Goal: Task Accomplishment & Management: Manage account settings

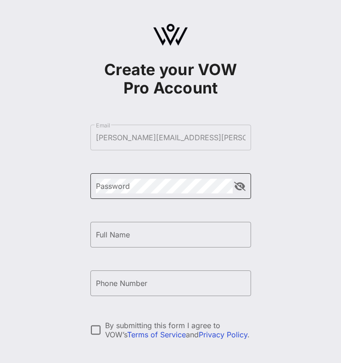
click at [175, 194] on div "Password" at bounding box center [164, 186] width 137 height 26
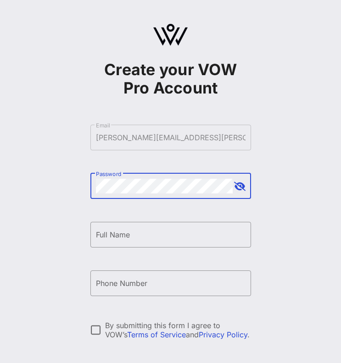
click at [242, 187] on button "append icon" at bounding box center [239, 186] width 11 height 9
click at [196, 231] on input "Full Name" at bounding box center [170, 234] width 149 height 15
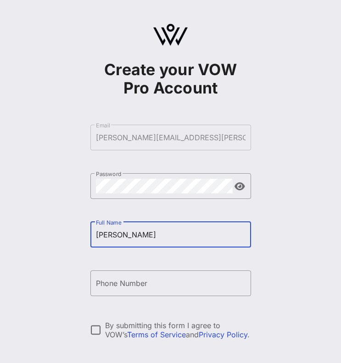
type input "[PERSON_NAME]"
click at [264, 229] on div "Create your VOW Pro Account ​ Email [PERSON_NAME][EMAIL_ADDRESS][PERSON_NAME][D…" at bounding box center [170, 222] width 341 height 445
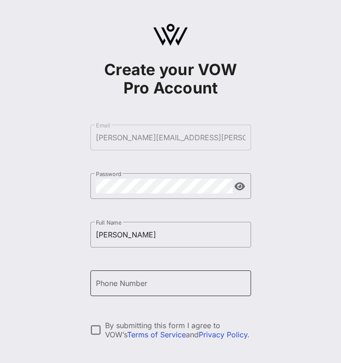
click at [175, 282] on input "Phone Number" at bounding box center [170, 283] width 149 height 15
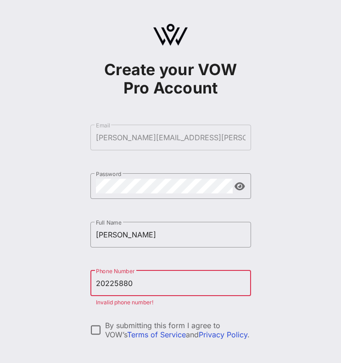
type input "[PHONE_NUMBER]"
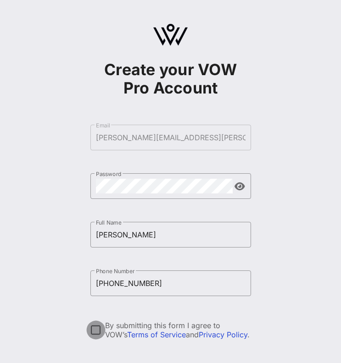
click at [96, 330] on div at bounding box center [96, 330] width 16 height 16
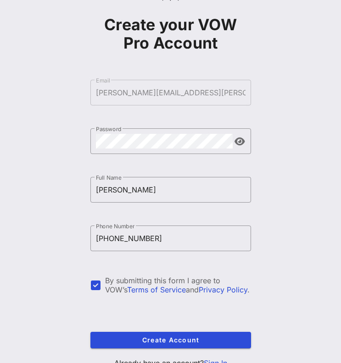
scroll to position [74, 0]
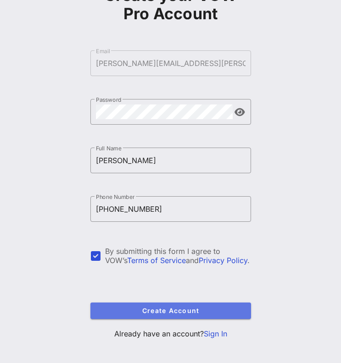
click at [132, 316] on button "Create Account" at bounding box center [170, 311] width 160 height 17
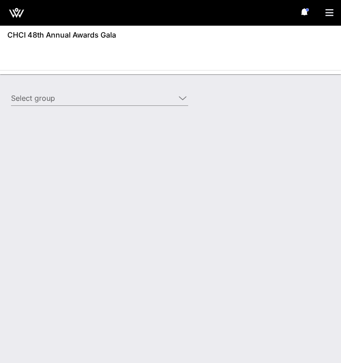
type input "[PERSON_NAME] Corporation ([PERSON_NAME] Corporation) [[PERSON_NAME], [PERSON_N…"
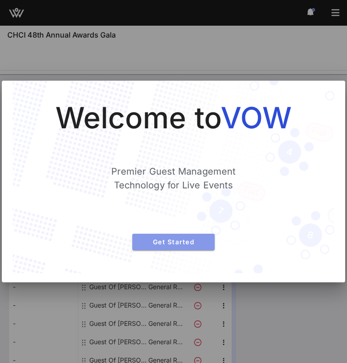
click at [187, 244] on span "Get Started" at bounding box center [174, 242] width 68 height 8
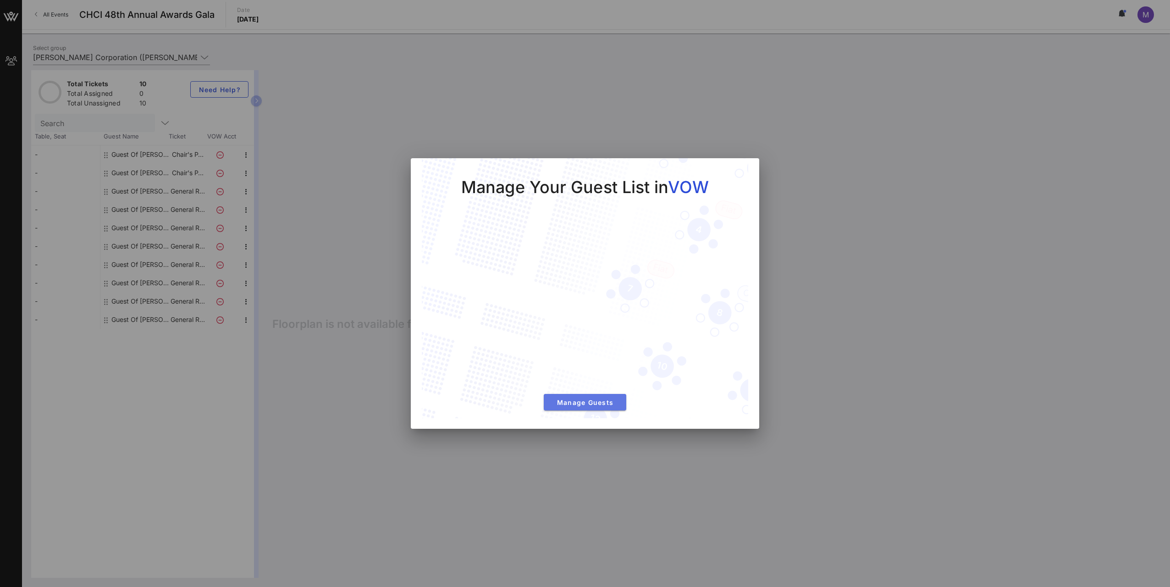
click at [341, 363] on span "Manage Guests" at bounding box center [585, 402] width 68 height 8
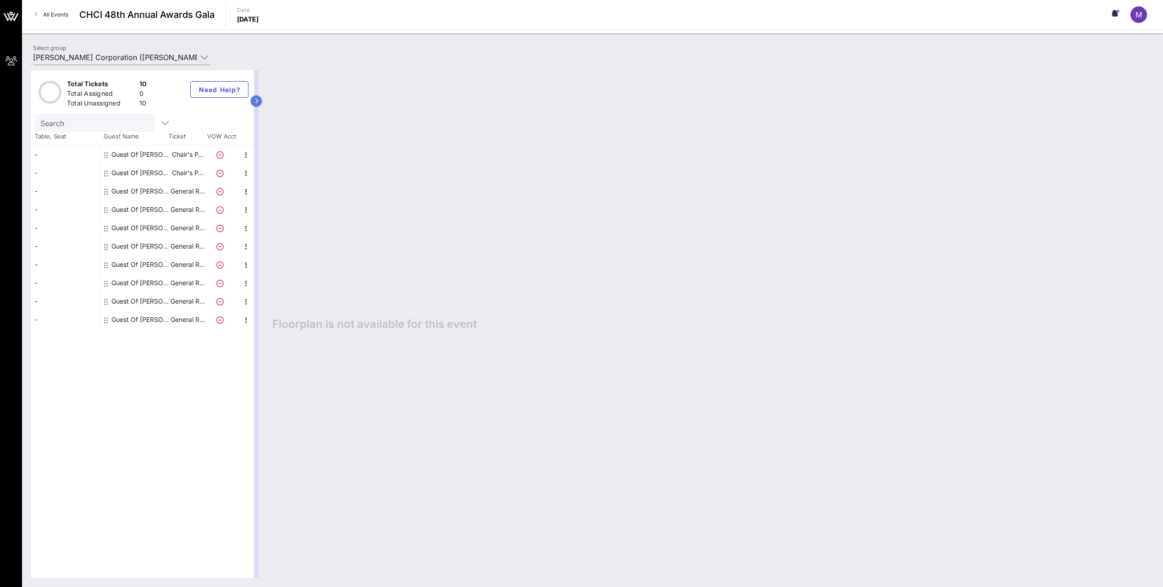
click at [258, 99] on icon "button" at bounding box center [256, 101] width 4 height 6
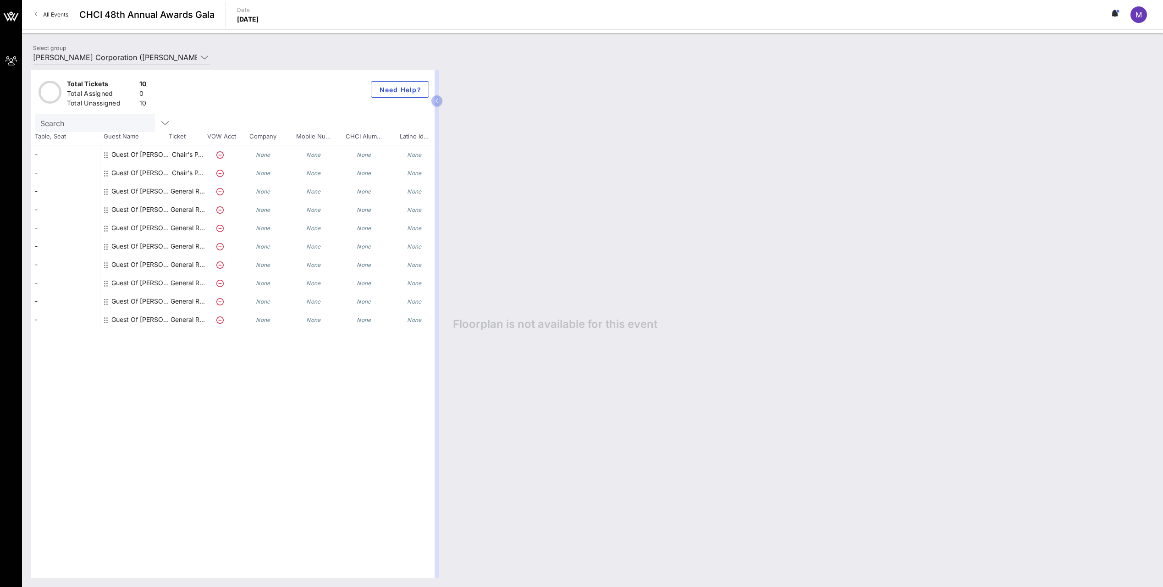
click at [118, 171] on div "Guest Of [PERSON_NAME] Corporation" at bounding box center [140, 173] width 58 height 18
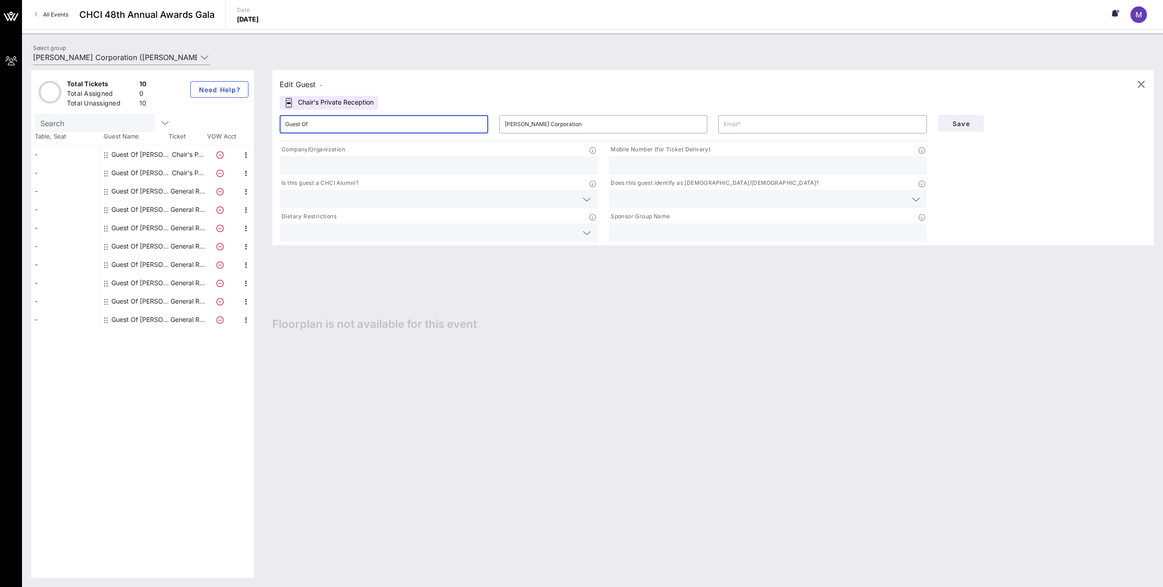
click at [341, 124] on input "Guest Of" at bounding box center [384, 124] width 198 height 15
click at [341, 125] on input "text" at bounding box center [823, 124] width 198 height 15
type input "M"
type input "[PERSON_NAME][EMAIL_ADDRESS][PERSON_NAME][DOMAIN_NAME]"
type input "[PERSON_NAME]"
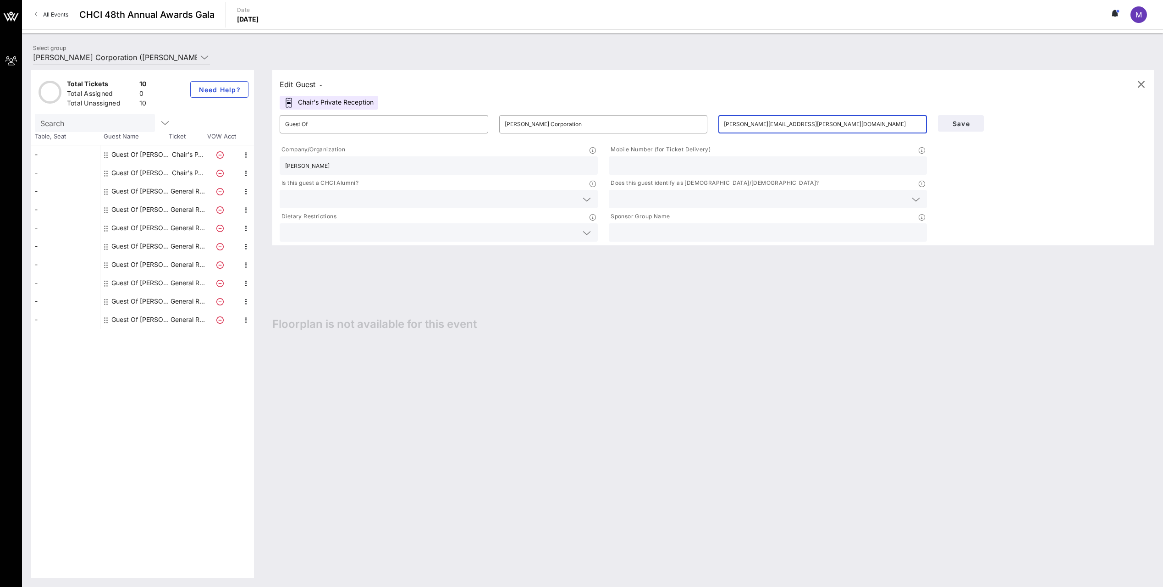
click at [341, 167] on input "text" at bounding box center [767, 166] width 307 height 12
click at [341, 195] on input "text" at bounding box center [431, 199] width 292 height 12
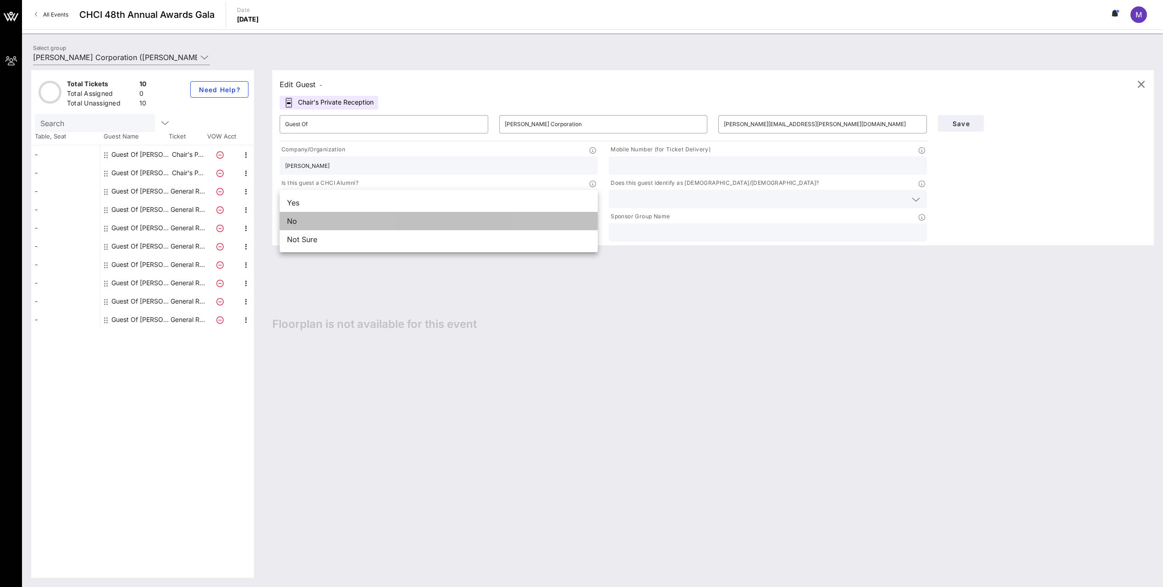
click at [341, 221] on div "No" at bounding box center [439, 221] width 318 height 18
click at [341, 193] on input "text" at bounding box center [760, 199] width 292 height 12
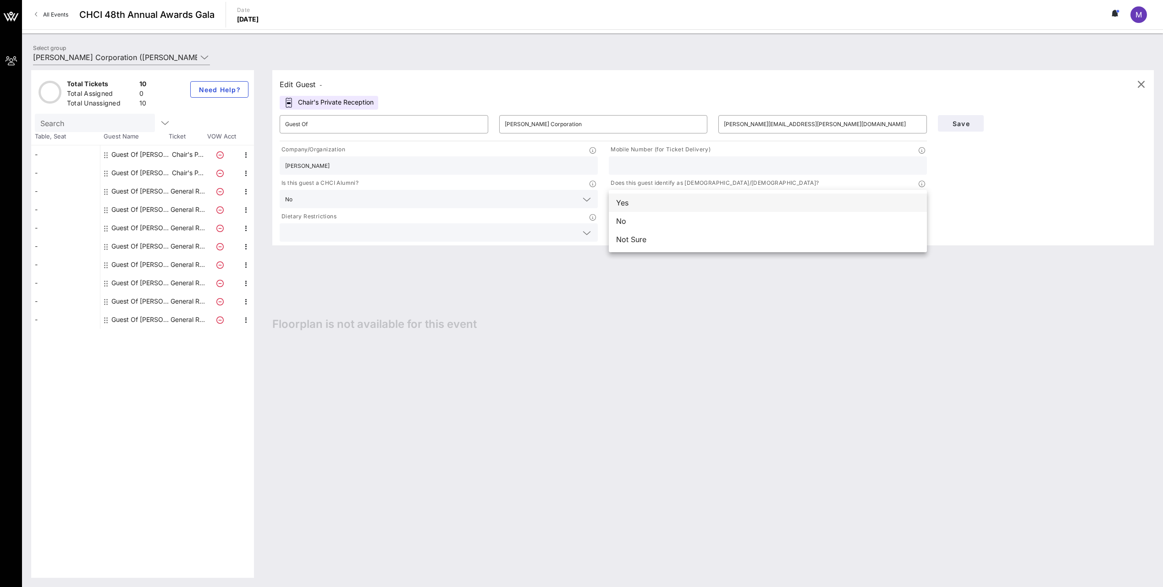
click at [341, 205] on div "Yes" at bounding box center [768, 202] width 318 height 18
click at [341, 228] on input "text" at bounding box center [767, 232] width 307 height 12
click at [341, 164] on input "text" at bounding box center [767, 166] width 307 height 12
click at [341, 130] on input "Guest Of" at bounding box center [384, 124] width 198 height 15
drag, startPoint x: 438, startPoint y: 128, endPoint x: 273, endPoint y: 120, distance: 165.2
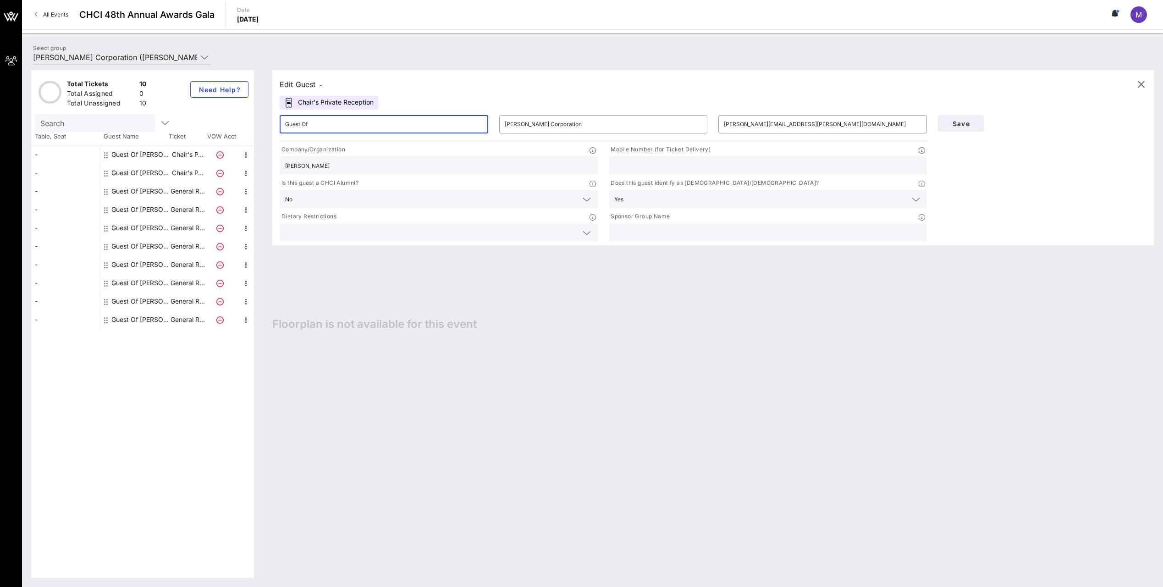
click at [273, 120] on div "Edit Guest - Chair's Private Reception ​ Guest Of ​ [PERSON_NAME] Corporation ​…" at bounding box center [712, 157] width 881 height 175
type input "[PERSON_NAME]"
click at [341, 165] on input "text" at bounding box center [767, 166] width 307 height 12
click at [341, 159] on div at bounding box center [767, 165] width 307 height 18
paste input "[PHONE_NUMBER]"
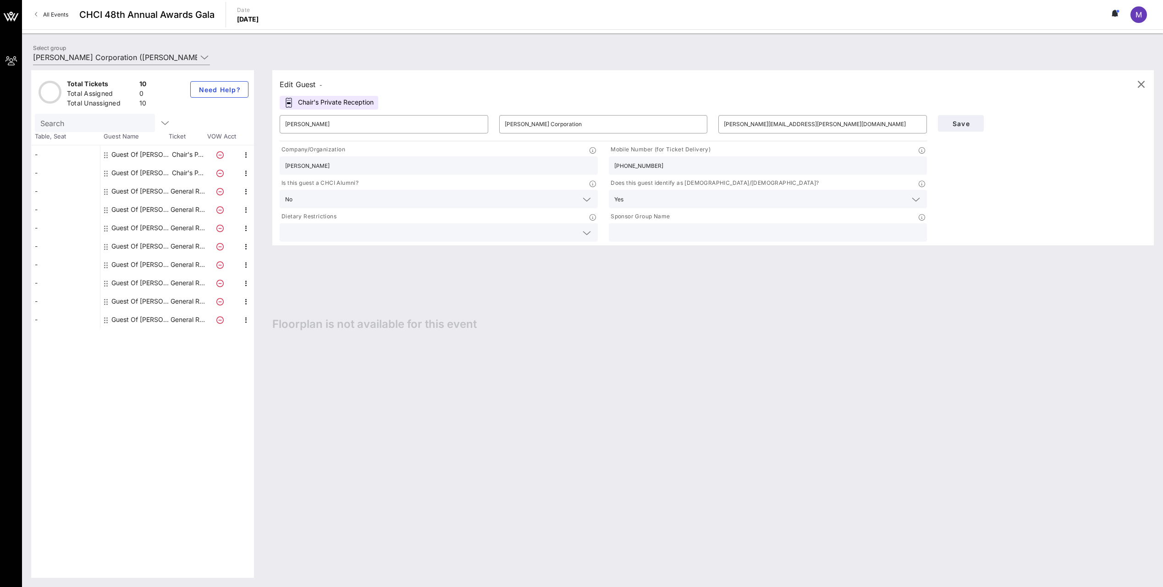
type input "[PHONE_NUMBER]"
click at [341, 226] on div at bounding box center [767, 232] width 307 height 18
click at [341, 216] on icon at bounding box center [922, 217] width 6 height 6
click at [341, 227] on input "text" at bounding box center [767, 232] width 307 height 12
type input "[PERSON_NAME] Corporation"
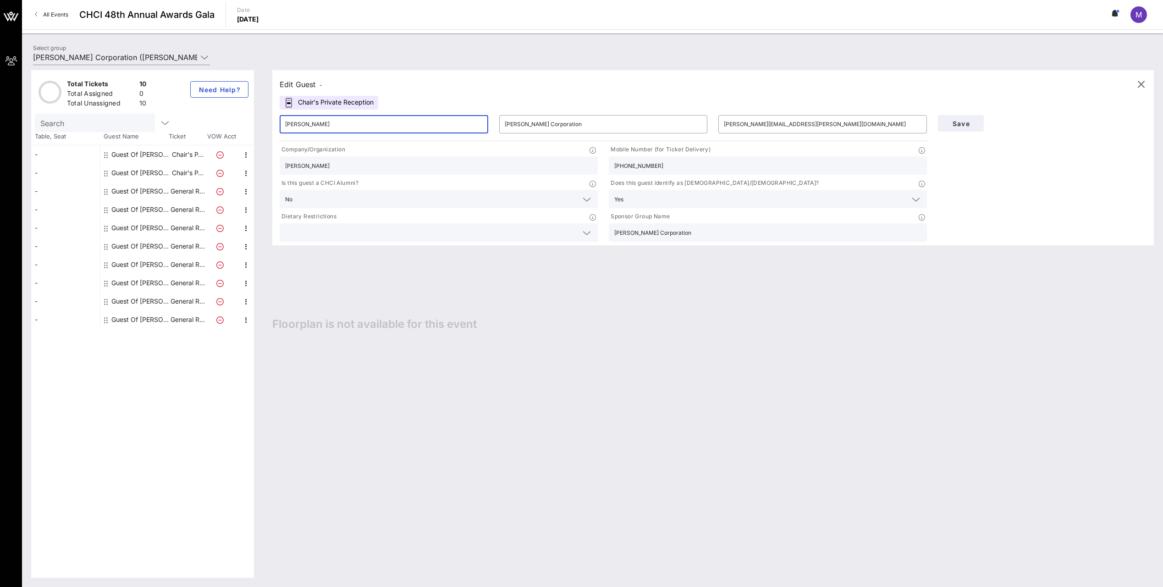
drag, startPoint x: 342, startPoint y: 127, endPoint x: 234, endPoint y: 122, distance: 107.8
click at [234, 122] on div "Total Tickets 10 Total Assigned 0 Total Unassigned 10 Need Help? Search Table, …" at bounding box center [592, 323] width 1122 height 507
click at [123, 172] on div "Guest Of [PERSON_NAME] Corporation" at bounding box center [140, 173] width 58 height 18
type input "Guest Of"
drag, startPoint x: 339, startPoint y: 125, endPoint x: 280, endPoint y: 127, distance: 58.7
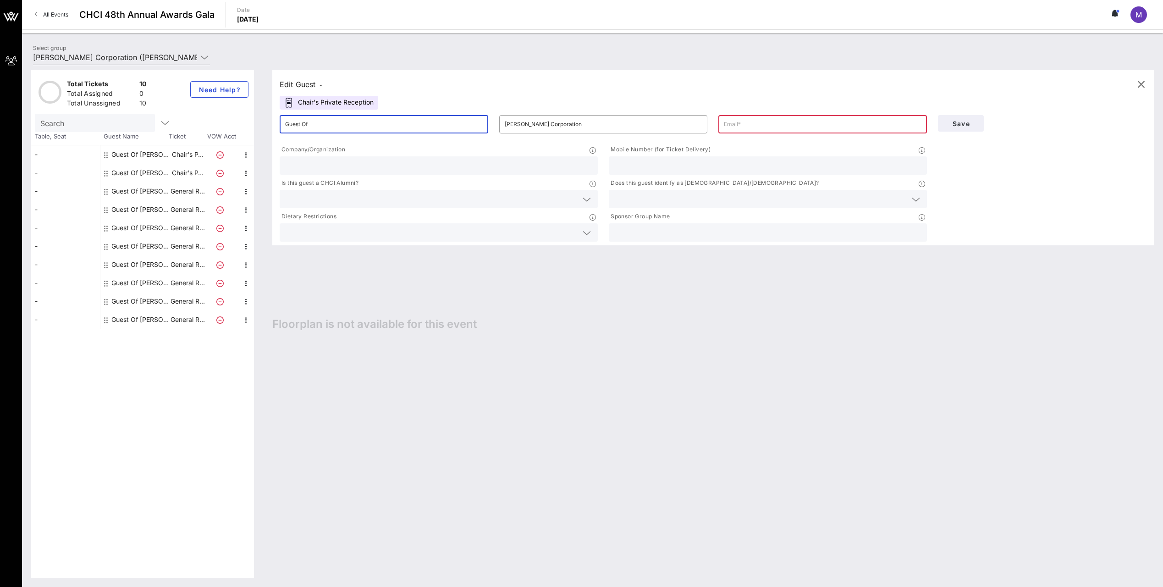
click at [280, 127] on div "​ Guest Of" at bounding box center [384, 124] width 209 height 18
type input "M"
click at [142, 193] on div "Guest Of [PERSON_NAME] Corporation" at bounding box center [140, 191] width 58 height 18
drag, startPoint x: 323, startPoint y: 127, endPoint x: 257, endPoint y: 115, distance: 67.7
click at [257, 115] on div "Total Tickets 10 Total Assigned 0 Total Unassigned 10 Need Help? Search Table, …" at bounding box center [592, 323] width 1122 height 507
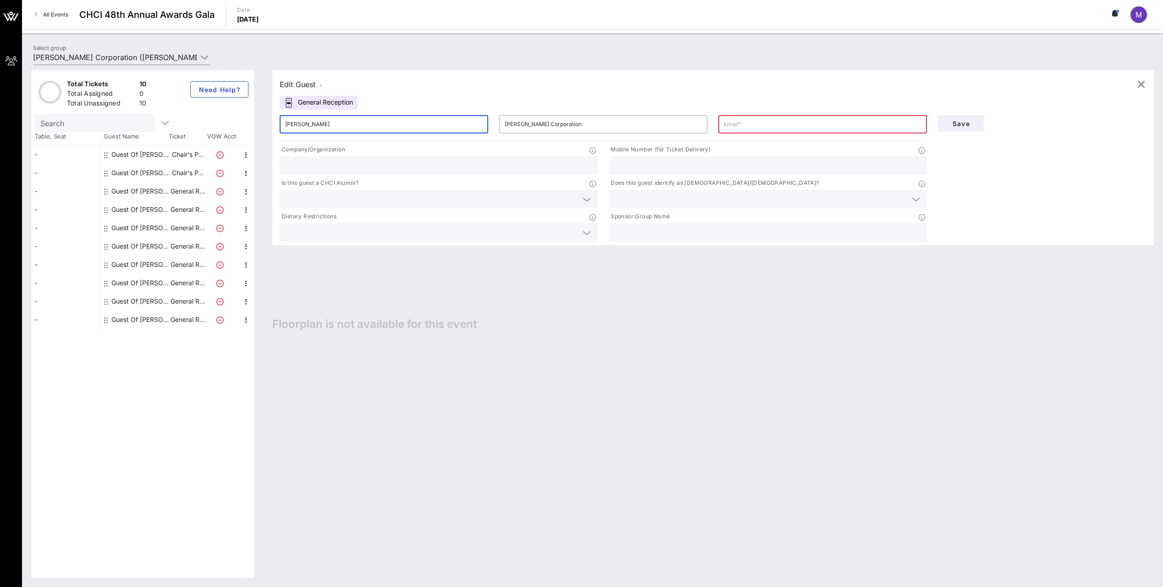
type input "[PERSON_NAME]"
click at [341, 125] on input "text" at bounding box center [823, 124] width 198 height 15
type input "[PERSON_NAME][EMAIL_ADDRESS][PERSON_NAME][DOMAIN_NAME]"
type input "[PERSON_NAME]"
type input "3057635133"
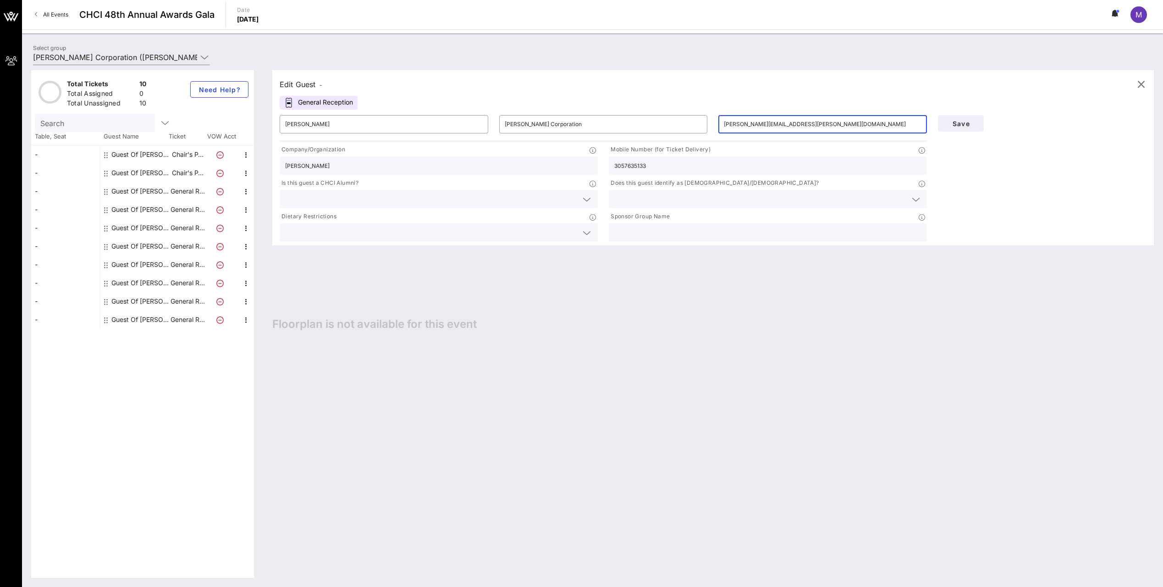
click at [341, 198] on input "text" at bounding box center [431, 199] width 292 height 12
click at [341, 222] on div "No" at bounding box center [439, 221] width 318 height 18
click at [341, 226] on div at bounding box center [767, 232] width 307 height 18
click at [341, 197] on input "text" at bounding box center [760, 199] width 292 height 12
click at [341, 211] on div "Yes" at bounding box center [768, 202] width 318 height 18
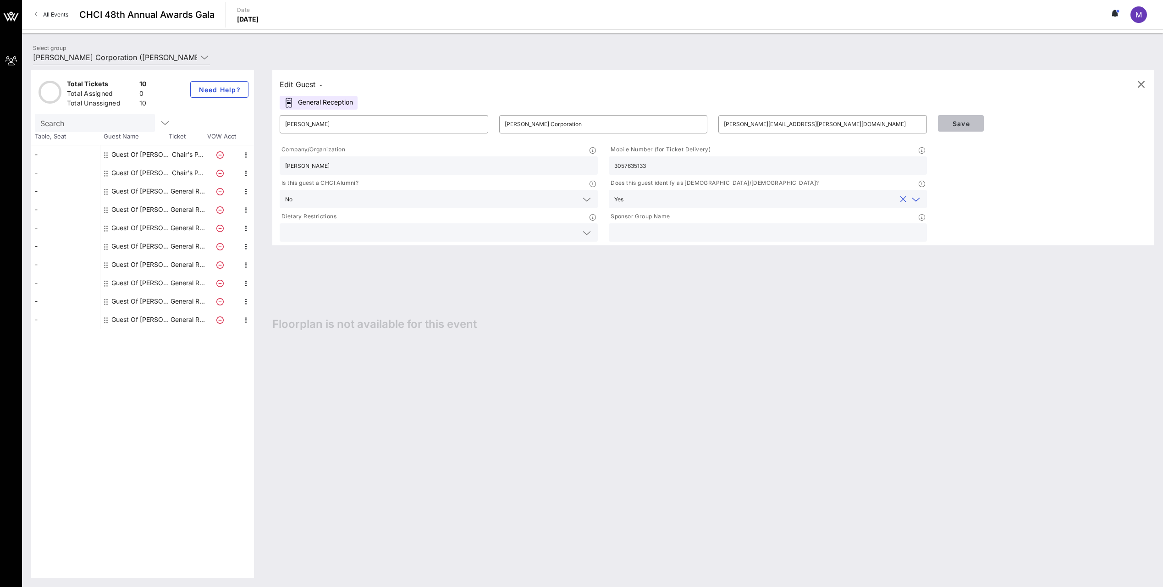
click at [341, 125] on span "Save" at bounding box center [960, 124] width 31 height 8
click at [341, 121] on span "Save" at bounding box center [960, 124] width 31 height 8
click at [126, 317] on div "Guest Of [PERSON_NAME] Corporation" at bounding box center [140, 319] width 58 height 18
type input "Guest Of"
click at [131, 305] on div "Guest Of [PERSON_NAME] Corporation" at bounding box center [140, 301] width 58 height 18
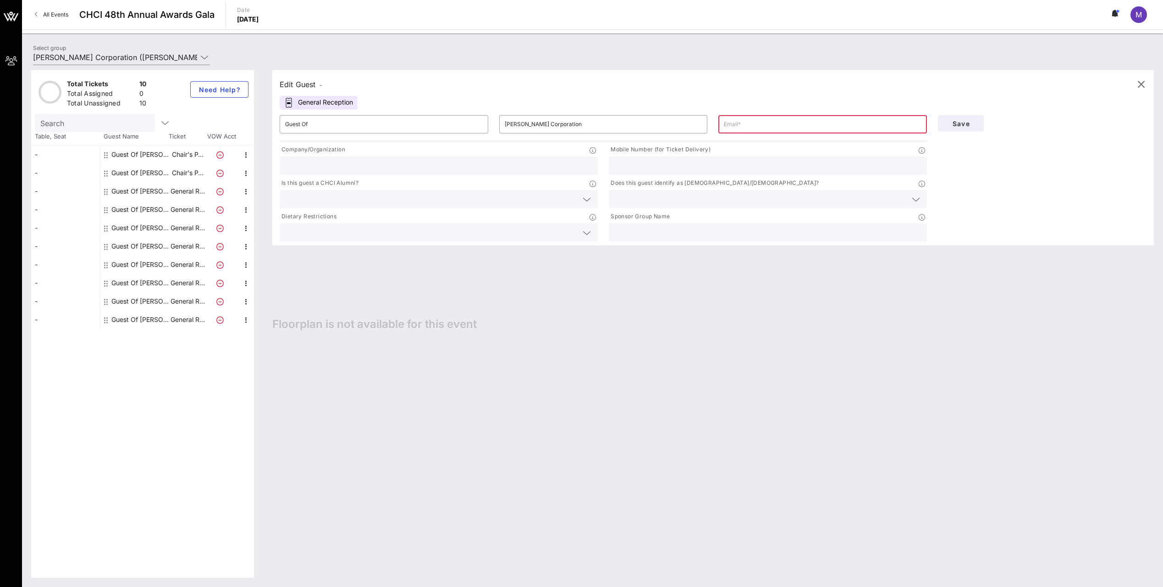
click at [133, 300] on div "Guest Of [PERSON_NAME] Corporation" at bounding box center [140, 301] width 58 height 18
click at [138, 286] on div "Guest Of [PERSON_NAME] Corporation" at bounding box center [140, 283] width 58 height 18
click at [139, 263] on div "Guest Of [PERSON_NAME] Corporation" at bounding box center [140, 264] width 58 height 18
click at [140, 242] on div "Guest Of [PERSON_NAME] Corporation" at bounding box center [140, 246] width 58 height 18
click at [148, 228] on div "Guest Of [PERSON_NAME] Corporation" at bounding box center [140, 228] width 58 height 18
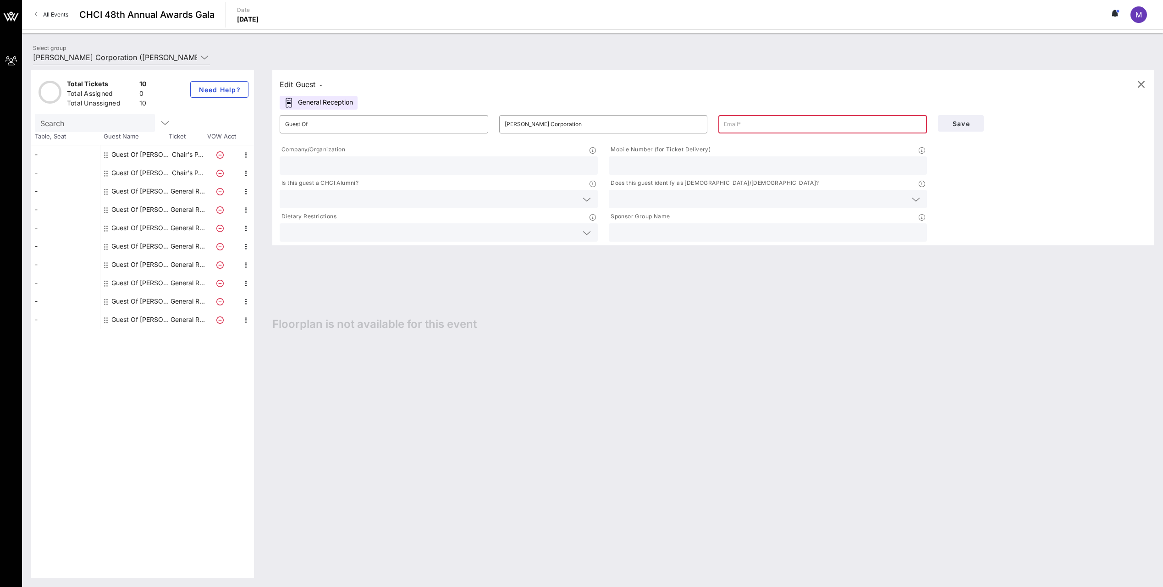
click at [155, 207] on div "Guest Of [PERSON_NAME] Corporation" at bounding box center [140, 209] width 58 height 18
click at [154, 190] on div "Guest Of [PERSON_NAME] Corporation" at bounding box center [140, 191] width 58 height 18
click at [153, 175] on div "Guest Of [PERSON_NAME] Corporation" at bounding box center [140, 173] width 58 height 18
click at [152, 157] on div "Guest Of [PERSON_NAME] Corporation" at bounding box center [140, 154] width 58 height 18
click at [147, 173] on div "Guest Of [PERSON_NAME] Corporation" at bounding box center [140, 173] width 58 height 18
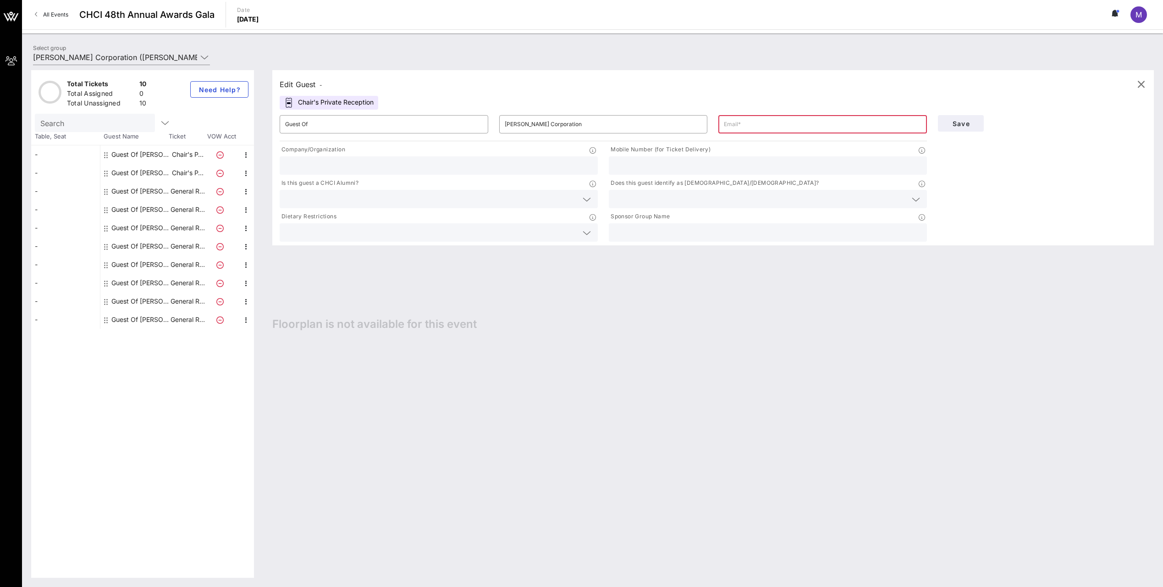
click at [144, 190] on div "Guest Of [PERSON_NAME] Corporation" at bounding box center [140, 191] width 58 height 18
click at [150, 212] on div "Guest Of [PERSON_NAME] Corporation" at bounding box center [140, 209] width 58 height 18
